Goal: Information Seeking & Learning: Check status

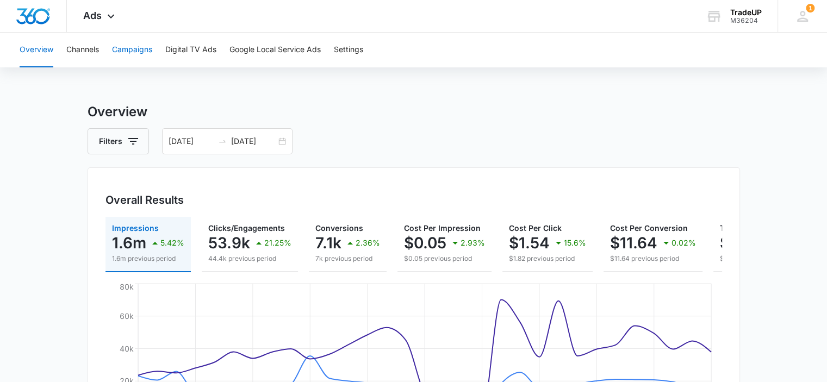
click at [152, 56] on button "Campaigns" at bounding box center [132, 50] width 40 height 35
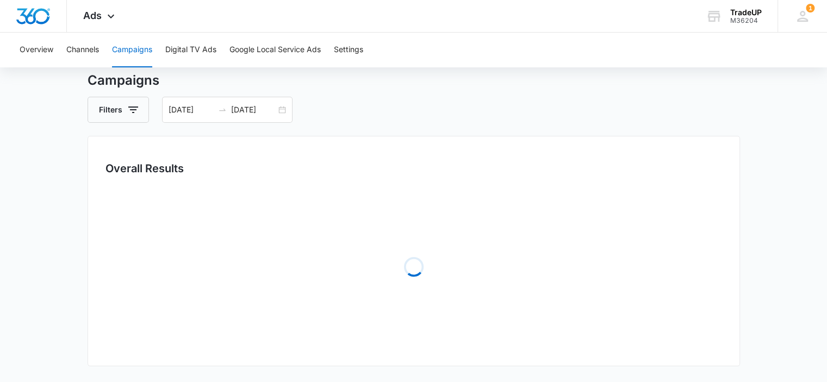
scroll to position [34, 0]
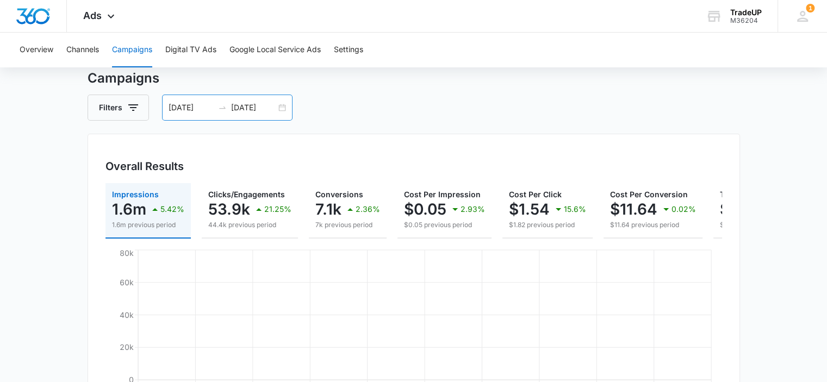
click at [281, 107] on div "07/01/2025 07/31/2025" at bounding box center [227, 108] width 130 height 26
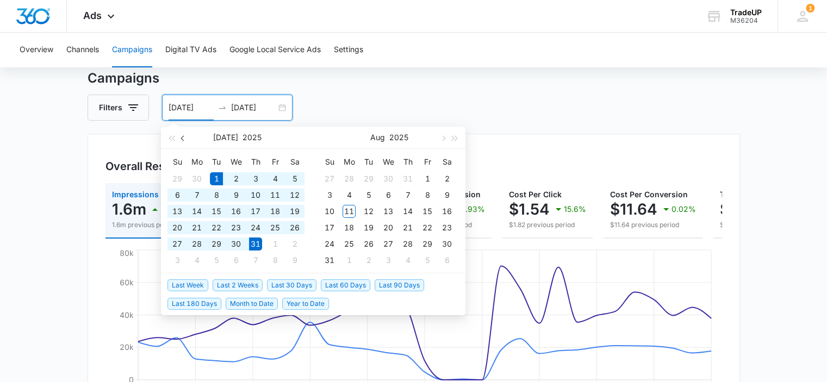
click at [188, 139] on button "button" at bounding box center [183, 138] width 12 height 22
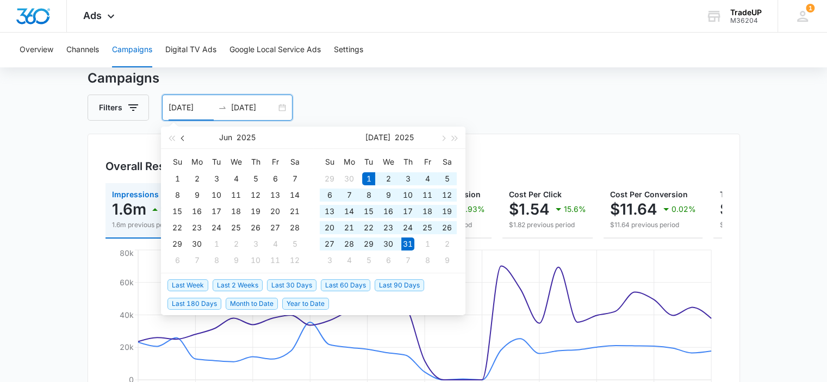
click at [188, 139] on button "button" at bounding box center [183, 138] width 12 height 22
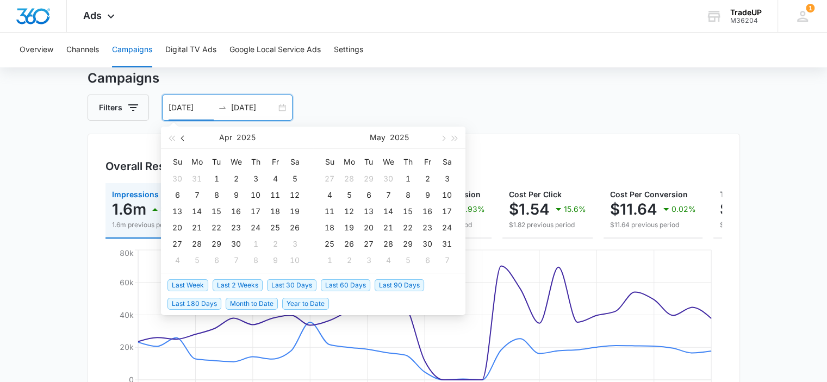
click at [188, 139] on button "button" at bounding box center [183, 138] width 12 height 22
type input "[DATE]"
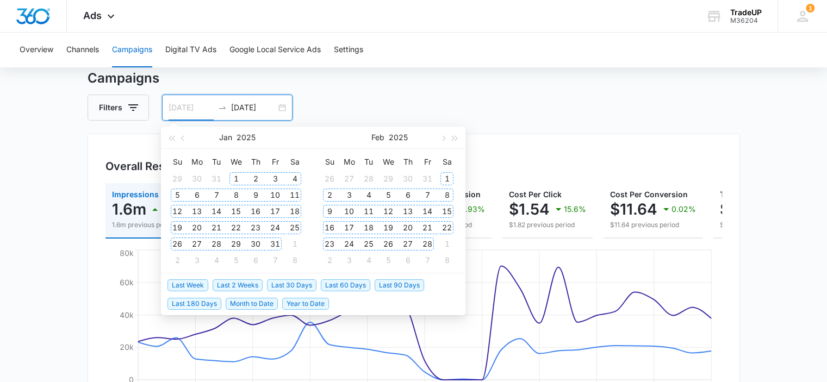
click at [238, 176] on div "1" at bounding box center [235, 178] width 13 height 13
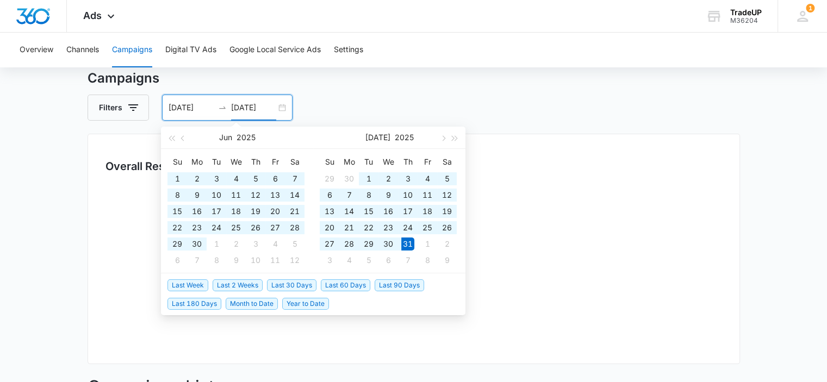
click at [353, 91] on div "Campaigns Filters 01/01/2025 07/31/2025 Overall Results Loading Campaigns List …" at bounding box center [414, 351] width 652 height 566
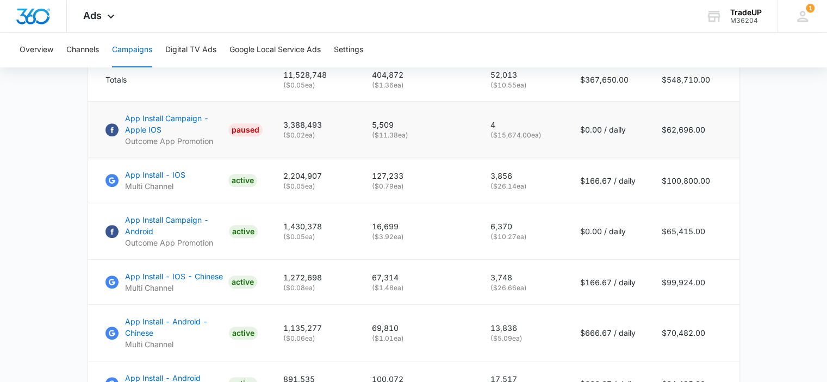
scroll to position [511, 0]
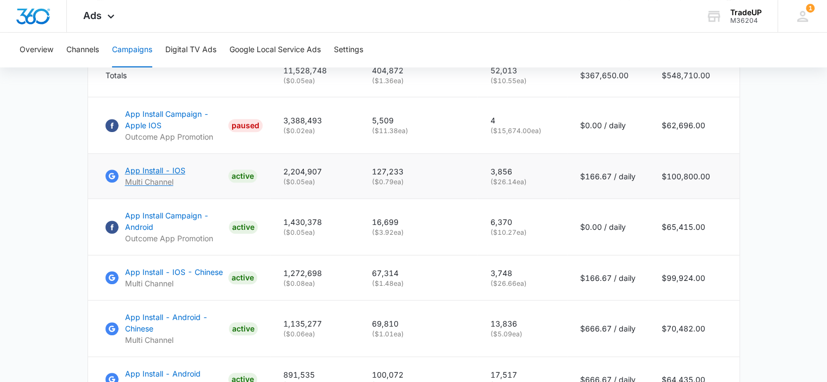
click at [135, 176] on p "App Install - IOS" at bounding box center [155, 170] width 60 height 11
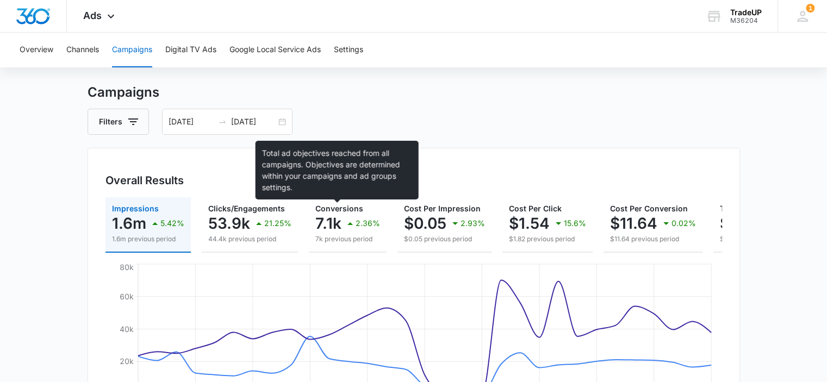
scroll to position [19, 0]
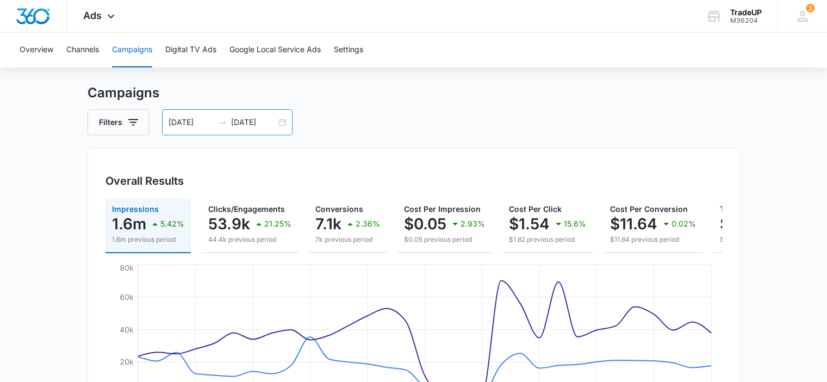
click at [283, 121] on div "07/01/2025 07/31/2025" at bounding box center [227, 122] width 130 height 26
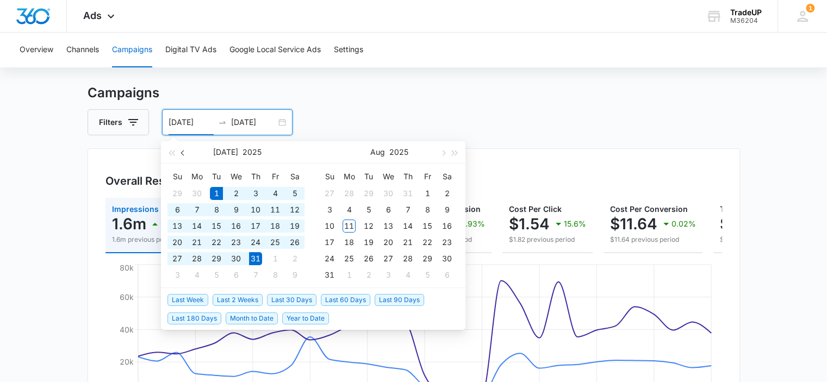
click at [184, 148] on button "button" at bounding box center [183, 152] width 12 height 22
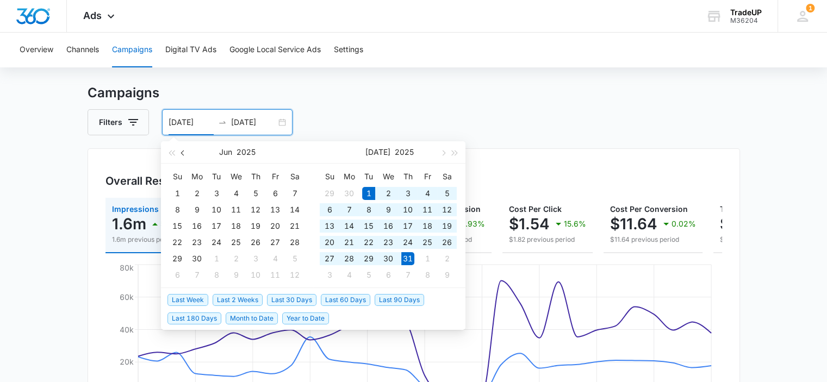
click at [184, 148] on button "button" at bounding box center [183, 152] width 12 height 22
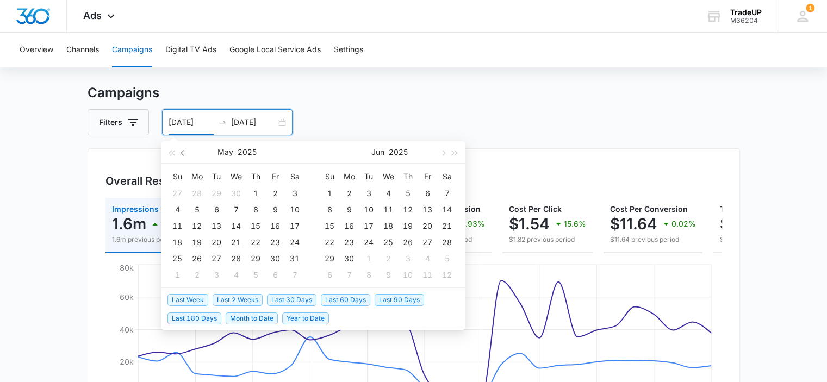
click at [184, 148] on button "button" at bounding box center [183, 152] width 12 height 22
type input "[DATE]"
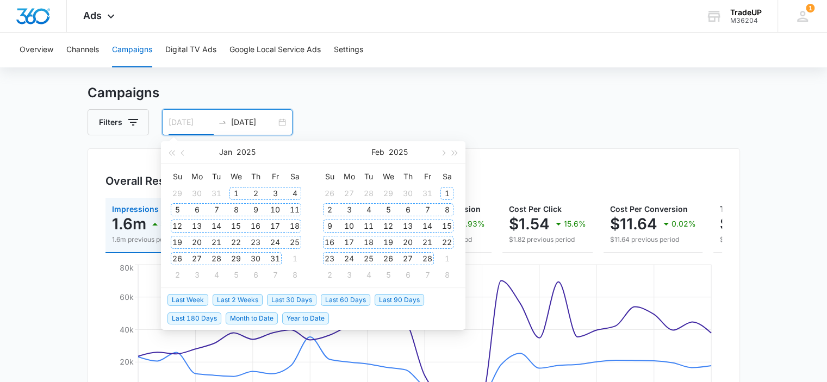
click at [239, 194] on div "1" at bounding box center [235, 193] width 13 height 13
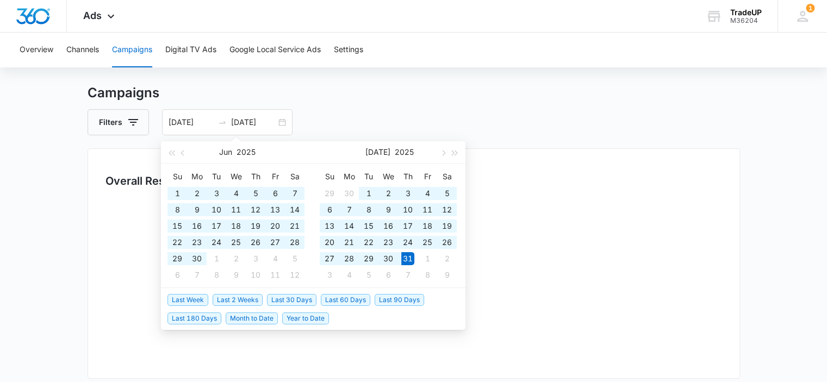
click at [361, 92] on h3 "Campaigns" at bounding box center [414, 93] width 652 height 20
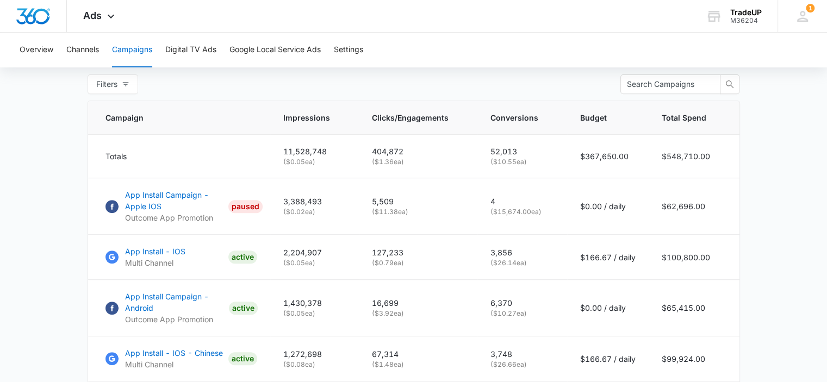
scroll to position [452, 0]
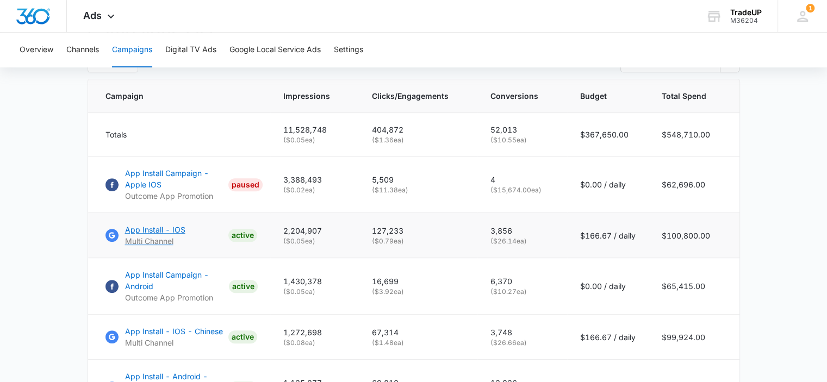
click at [168, 235] on p "App Install - IOS" at bounding box center [155, 229] width 60 height 11
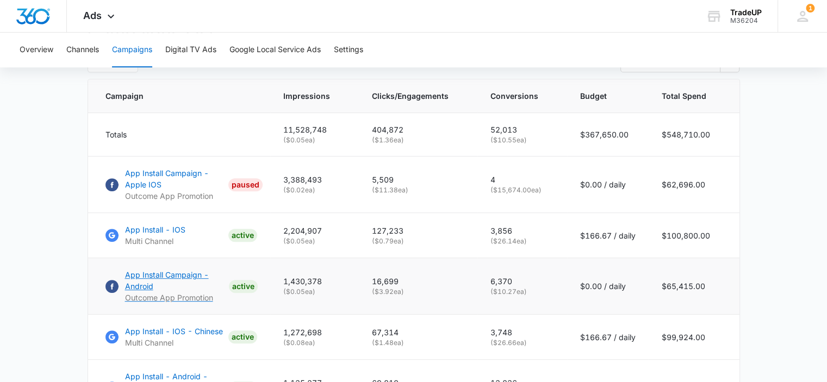
click at [178, 278] on p "App Install Campaign - Android" at bounding box center [174, 280] width 99 height 23
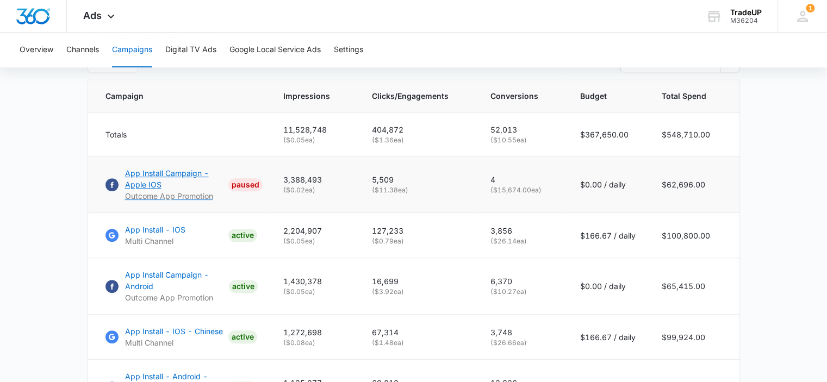
drag, startPoint x: 178, startPoint y: 278, endPoint x: 180, endPoint y: 180, distance: 97.9
click at [180, 180] on p "App Install Campaign - Apple IOS" at bounding box center [174, 178] width 99 height 23
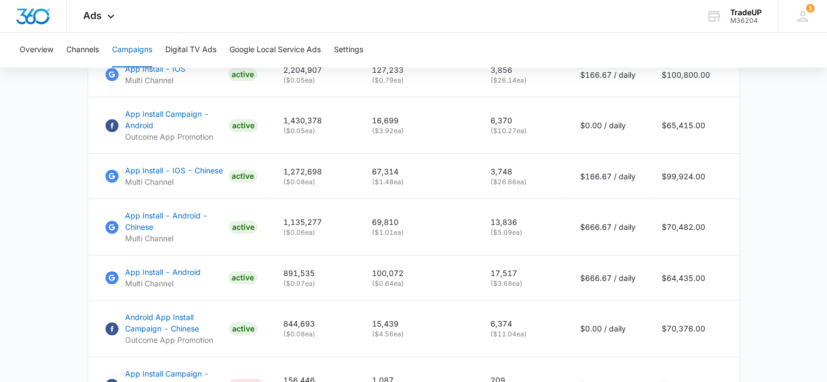
scroll to position [613, 0]
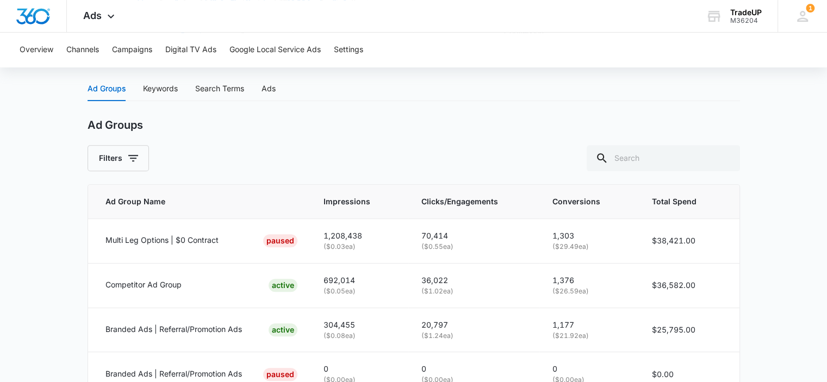
scroll to position [446, 0]
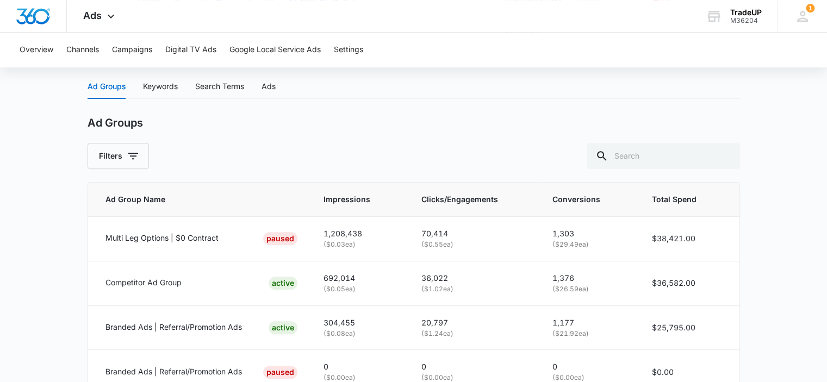
drag, startPoint x: 459, startPoint y: 256, endPoint x: 696, endPoint y: 121, distance: 272.9
click at [696, 121] on div "Ad Groups" at bounding box center [414, 123] width 652 height 14
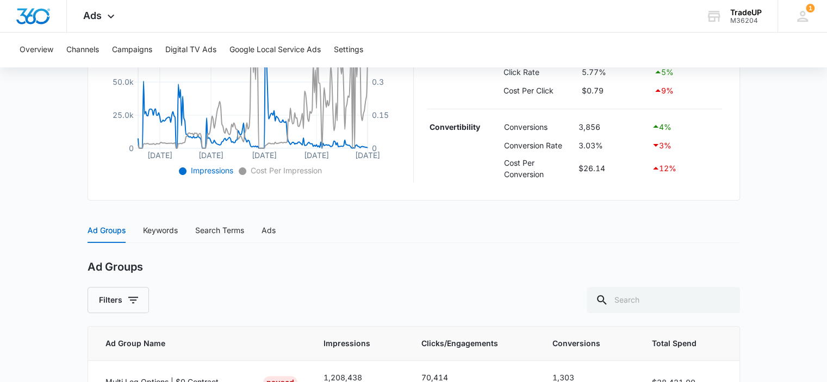
scroll to position [285, 0]
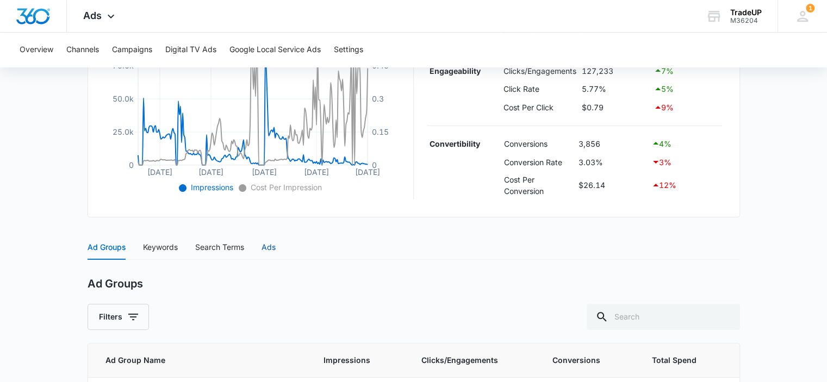
click at [276, 244] on div "Ads" at bounding box center [268, 247] width 14 height 12
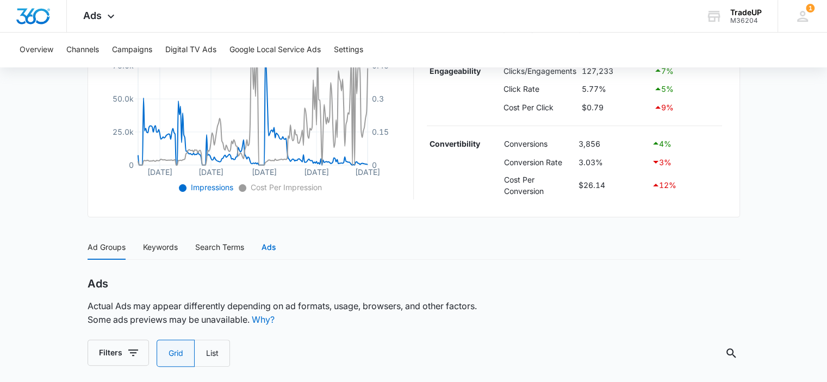
radio input "true"
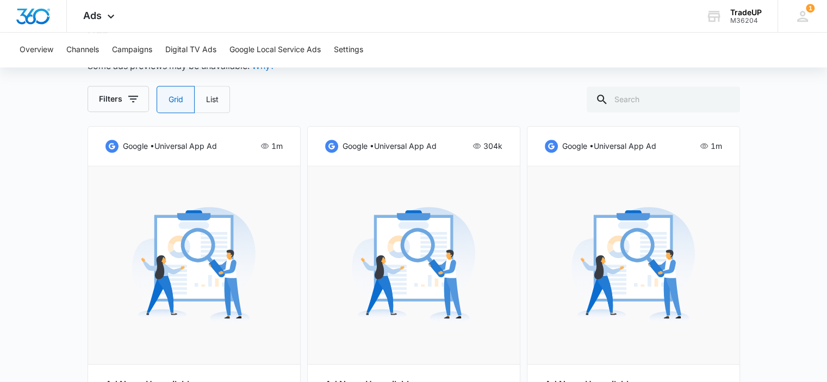
scroll to position [633, 0]
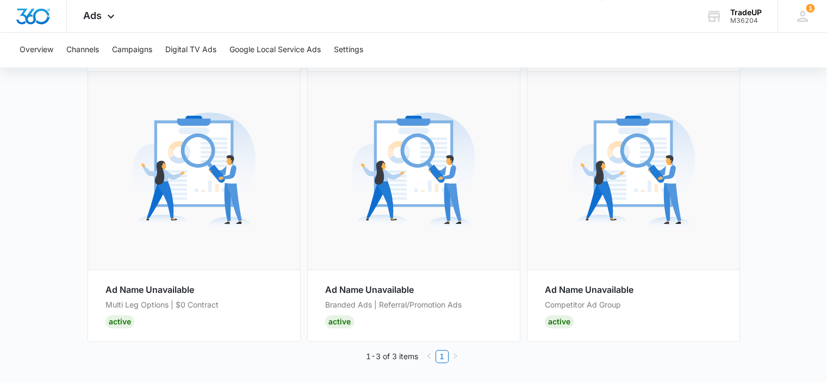
click at [466, 180] on img at bounding box center [413, 170] width 123 height 123
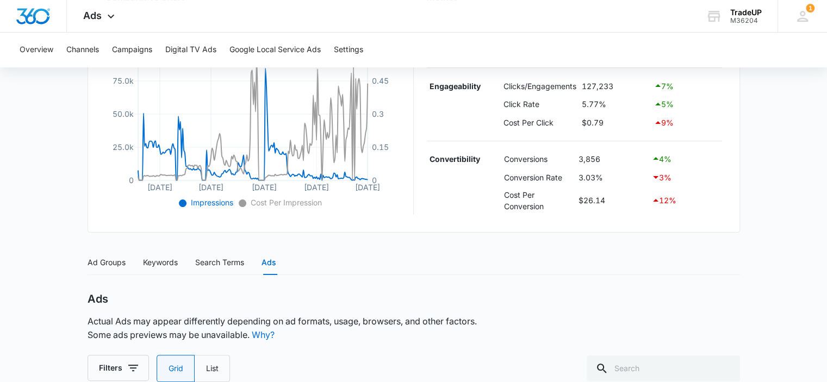
scroll to position [266, 0]
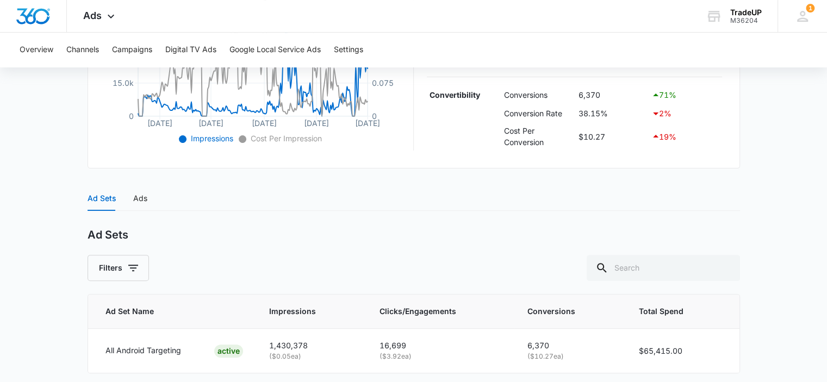
scroll to position [373, 0]
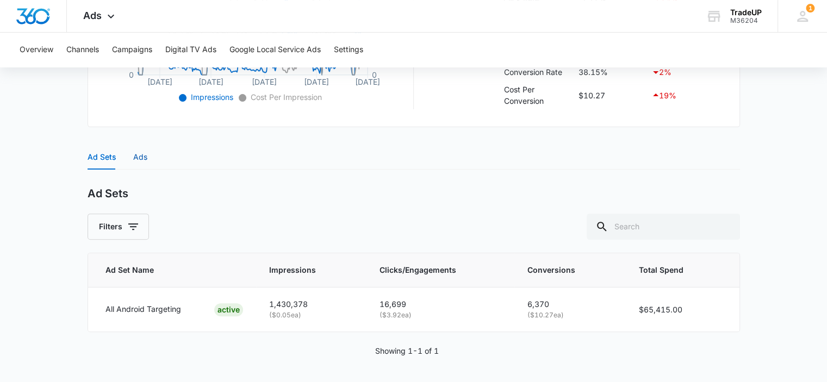
click at [140, 157] on div "Ads" at bounding box center [140, 157] width 14 height 12
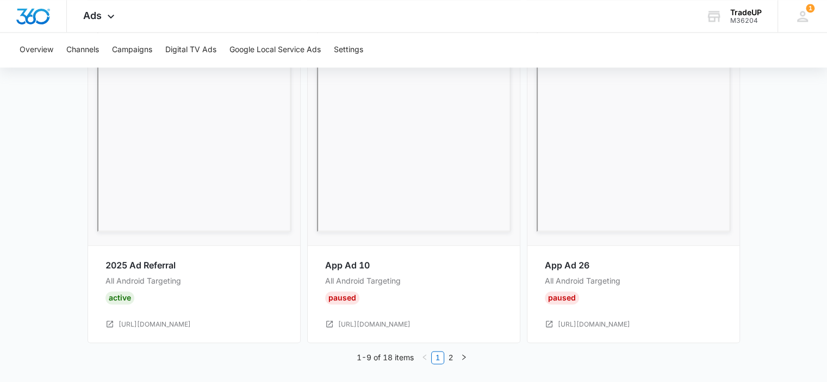
scroll to position [1468, 0]
click at [450, 355] on link "2" at bounding box center [451, 358] width 12 height 12
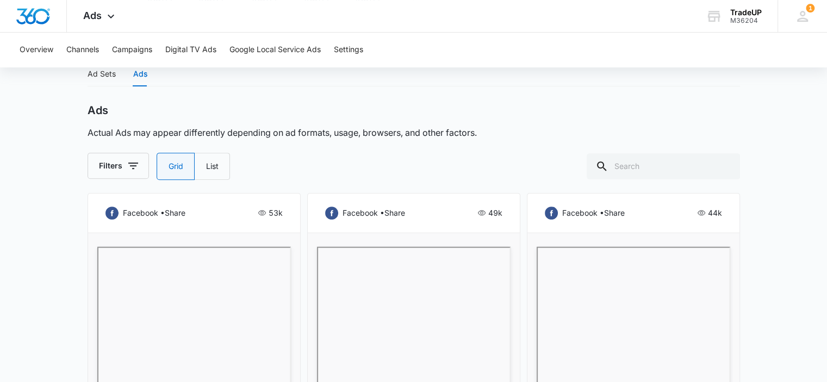
scroll to position [462, 0]
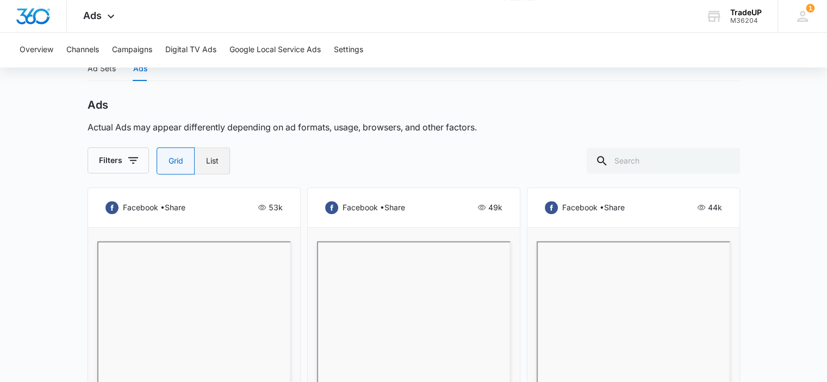
click at [224, 163] on label "List" at bounding box center [212, 160] width 35 height 27
click at [206, 161] on input "List" at bounding box center [205, 161] width 1 height 1
radio input "false"
radio input "true"
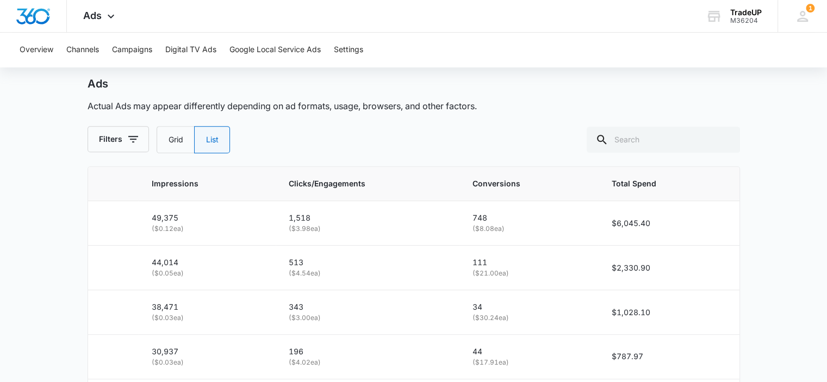
scroll to position [478, 0]
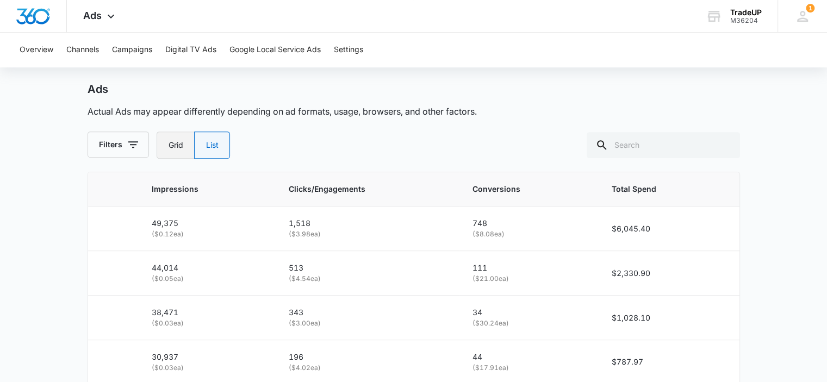
click at [160, 143] on label "Grid" at bounding box center [176, 145] width 38 height 27
click at [168, 145] on input "Grid" at bounding box center [168, 145] width 1 height 1
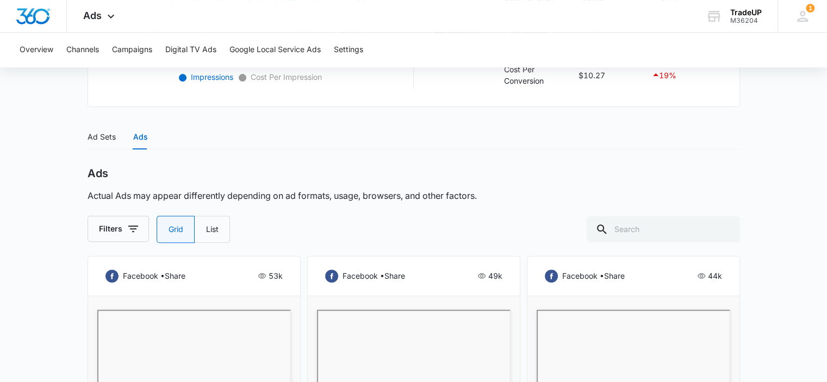
scroll to position [396, 0]
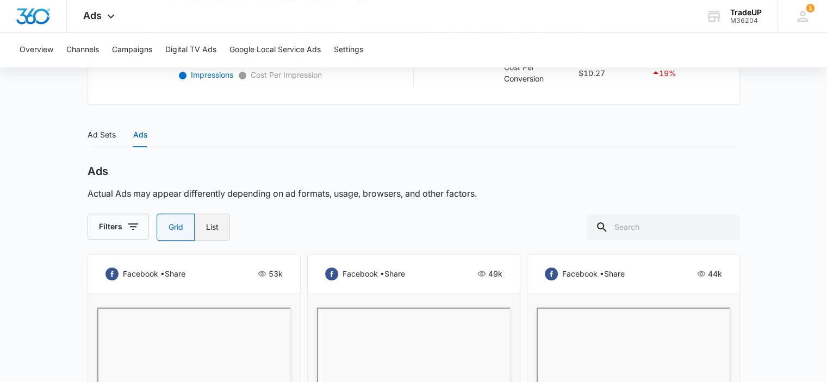
click at [202, 223] on label "List" at bounding box center [212, 227] width 35 height 27
click at [205, 227] on input "List" at bounding box center [205, 227] width 1 height 1
radio input "false"
radio input "true"
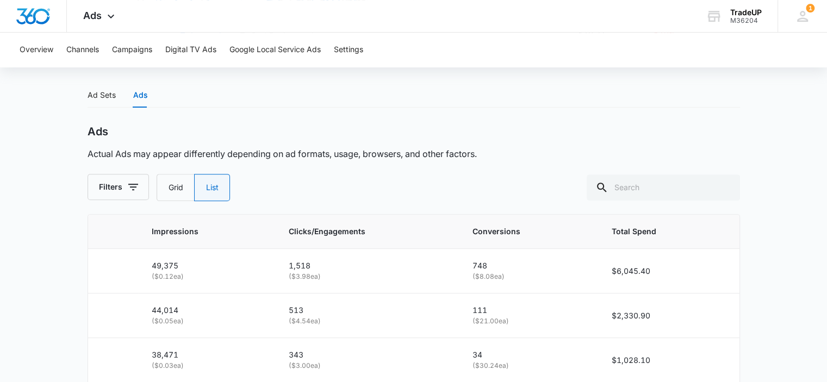
scroll to position [435, 0]
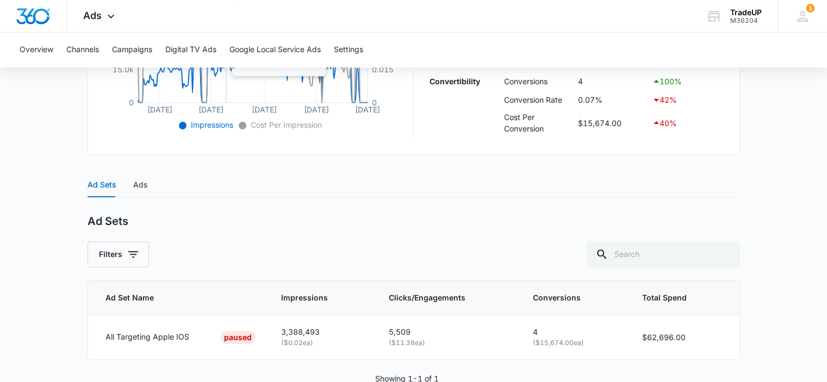
scroll to position [373, 0]
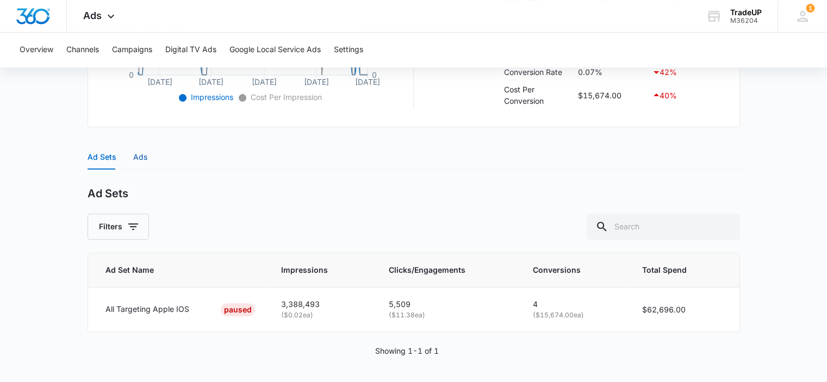
click at [144, 158] on div "Ads" at bounding box center [140, 157] width 14 height 12
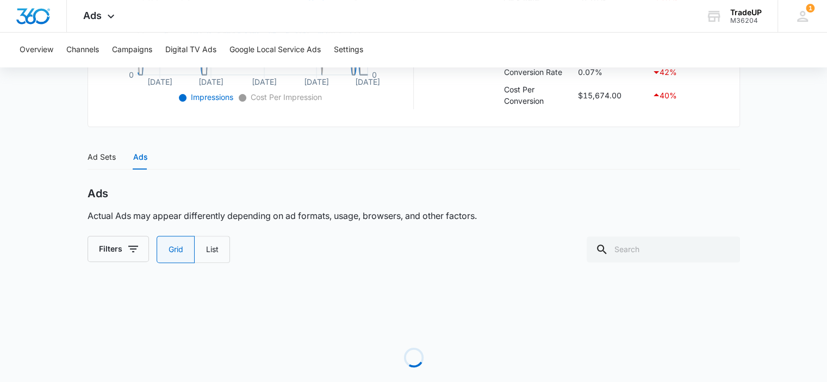
scroll to position [442, 0]
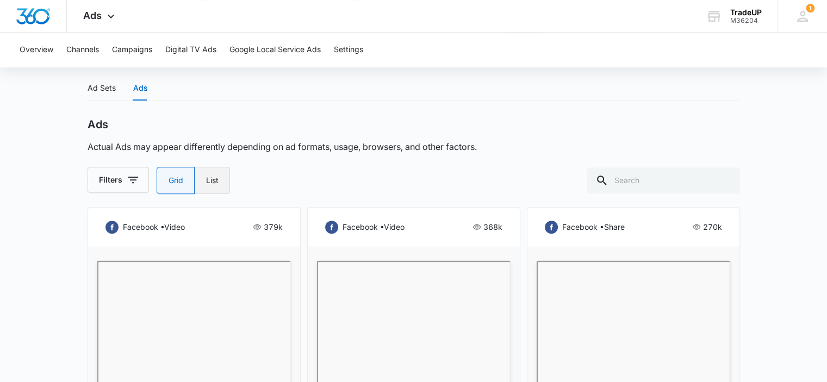
click at [221, 178] on label "List" at bounding box center [212, 180] width 35 height 27
click at [206, 180] on input "List" at bounding box center [205, 180] width 1 height 1
radio input "false"
radio input "true"
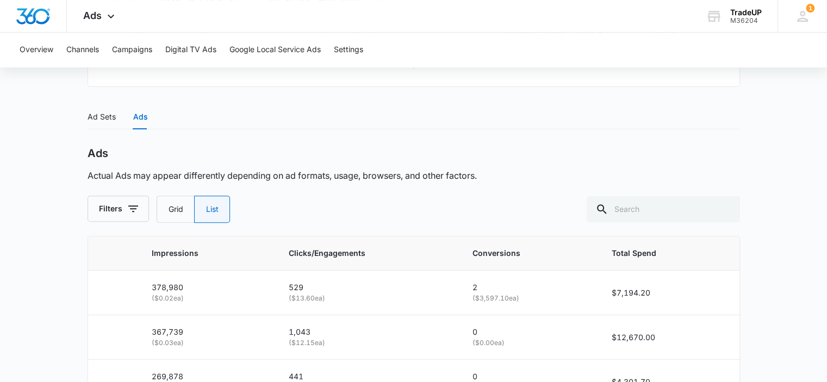
scroll to position [413, 0]
click at [178, 211] on label "Grid" at bounding box center [176, 209] width 38 height 27
click at [168, 210] on input "Grid" at bounding box center [168, 210] width 1 height 1
radio input "true"
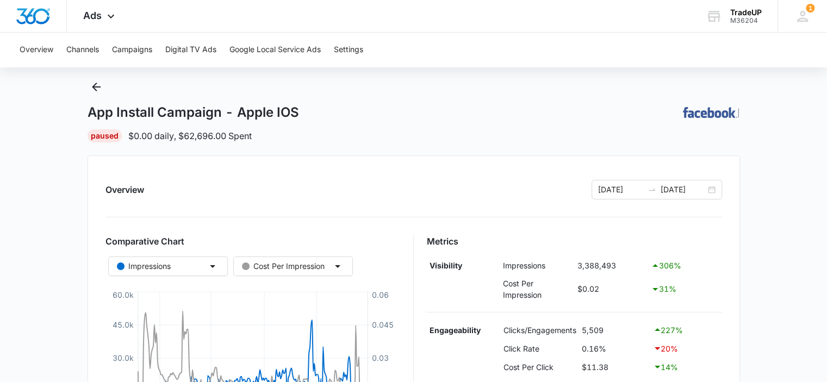
scroll to position [0, 0]
